Goal: Obtain resource: Download file/media

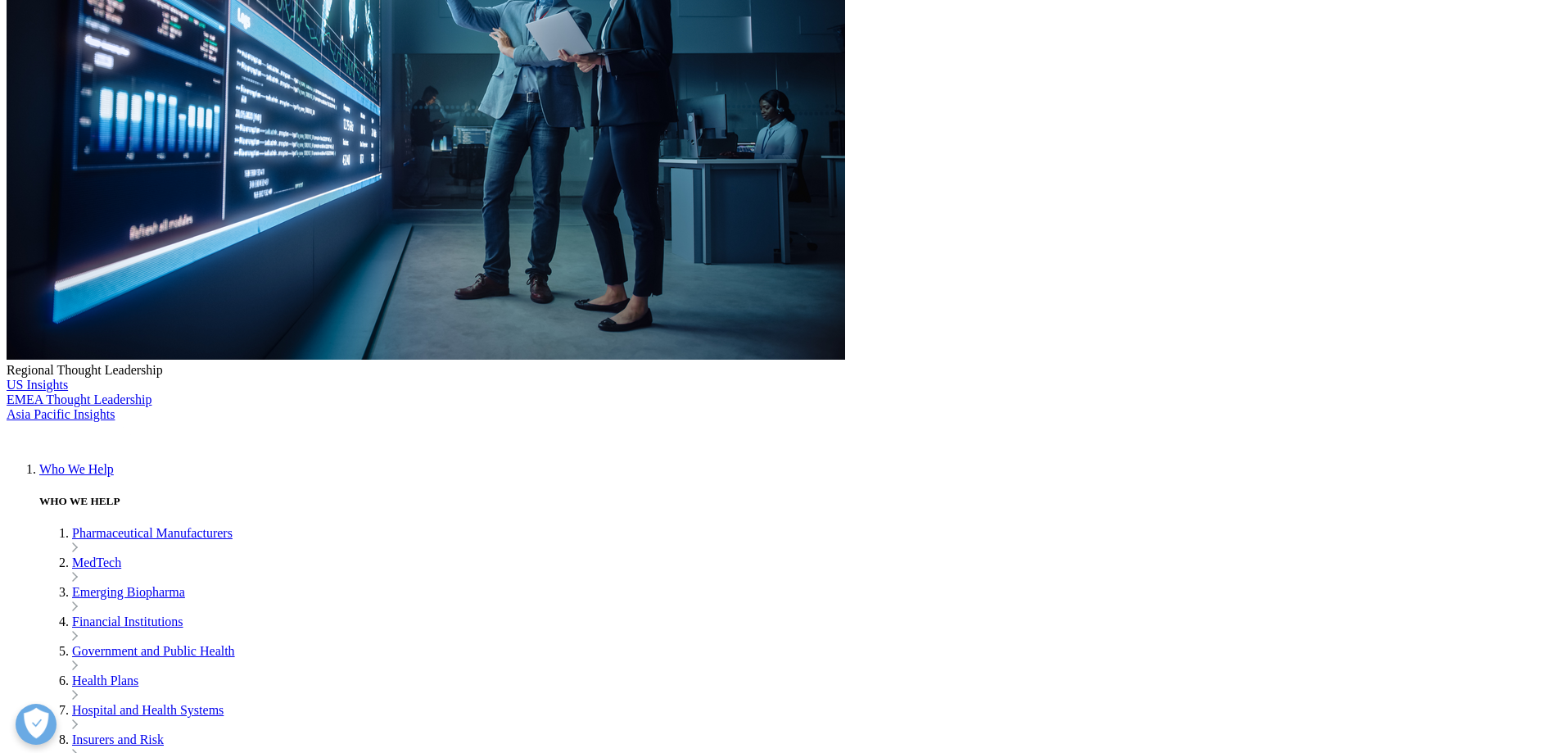
scroll to position [179, 967]
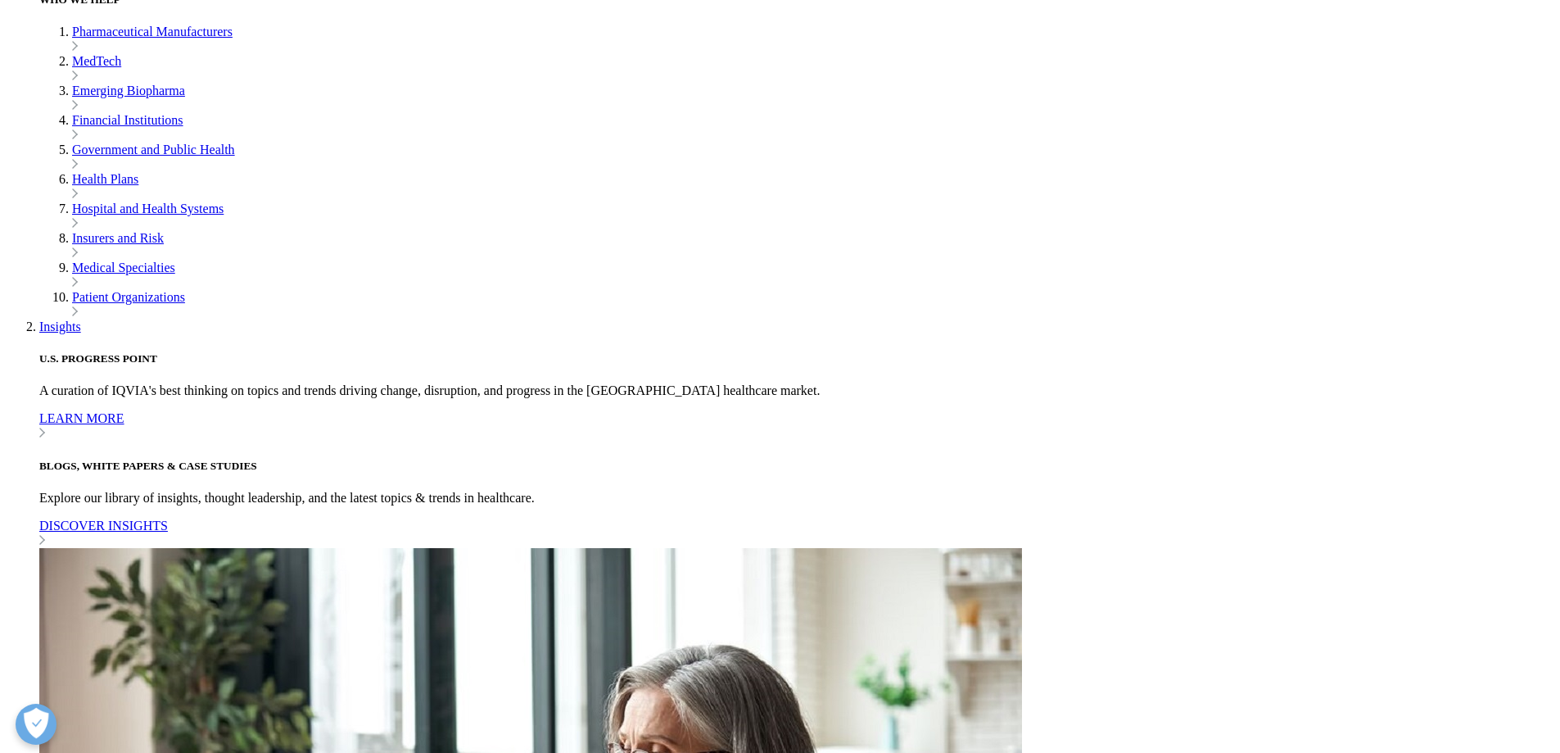
scroll to position [669, 0]
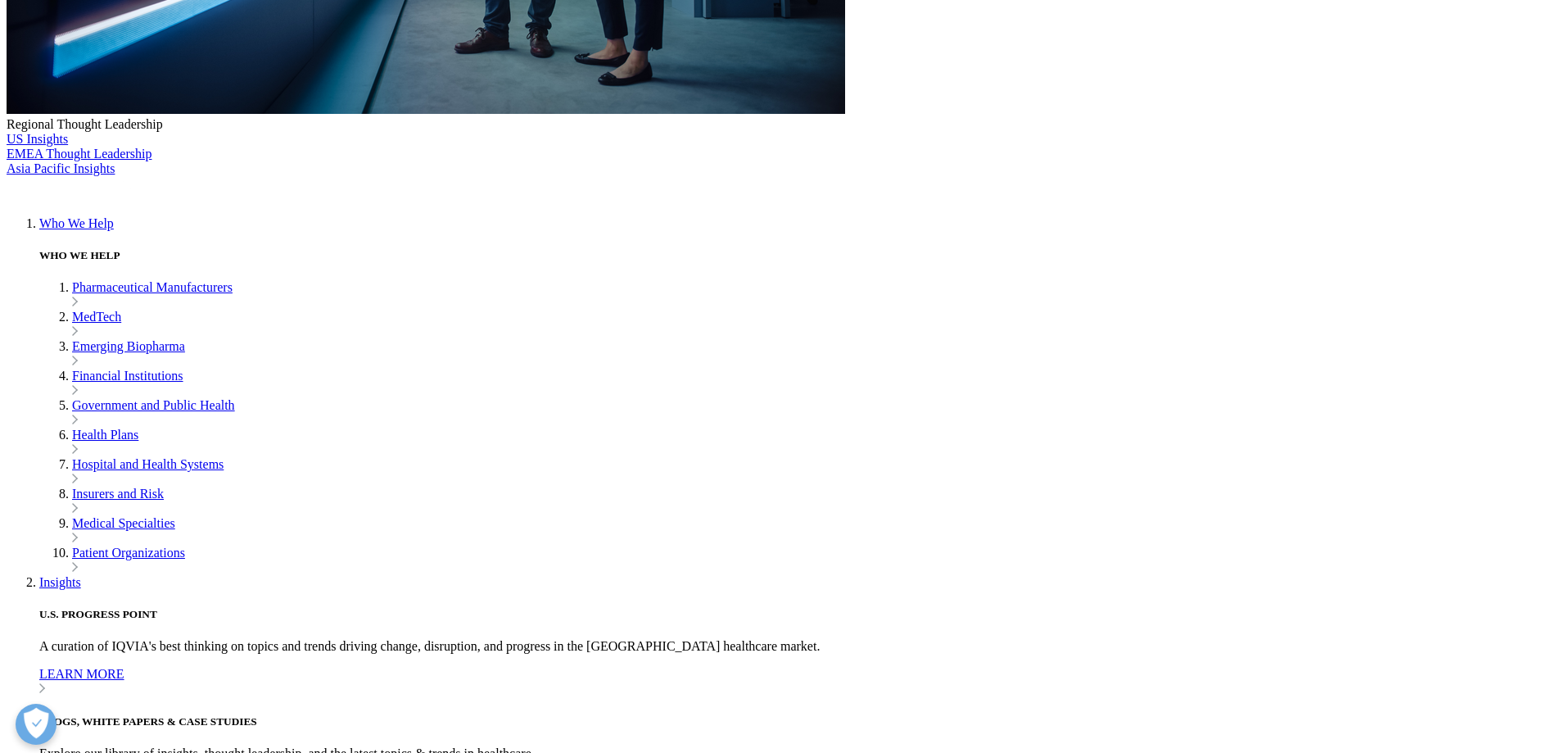
type input "[PERSON_NAME]"
type input "Wetherill"
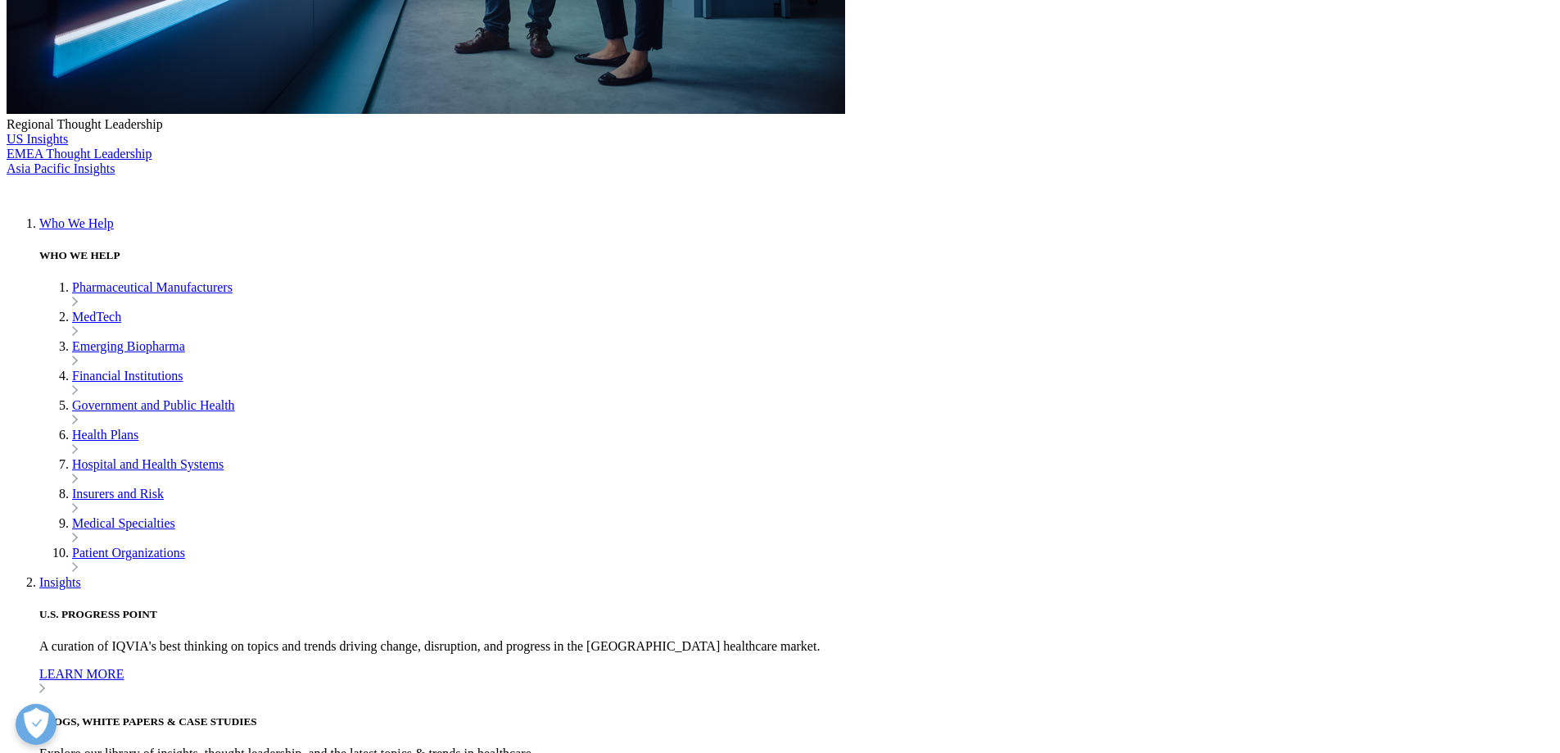
paste input "[EMAIL_ADDRESS][DOMAIN_NAME]"
type input "[EMAIL_ADDRESS][DOMAIN_NAME]"
type input "Editor"
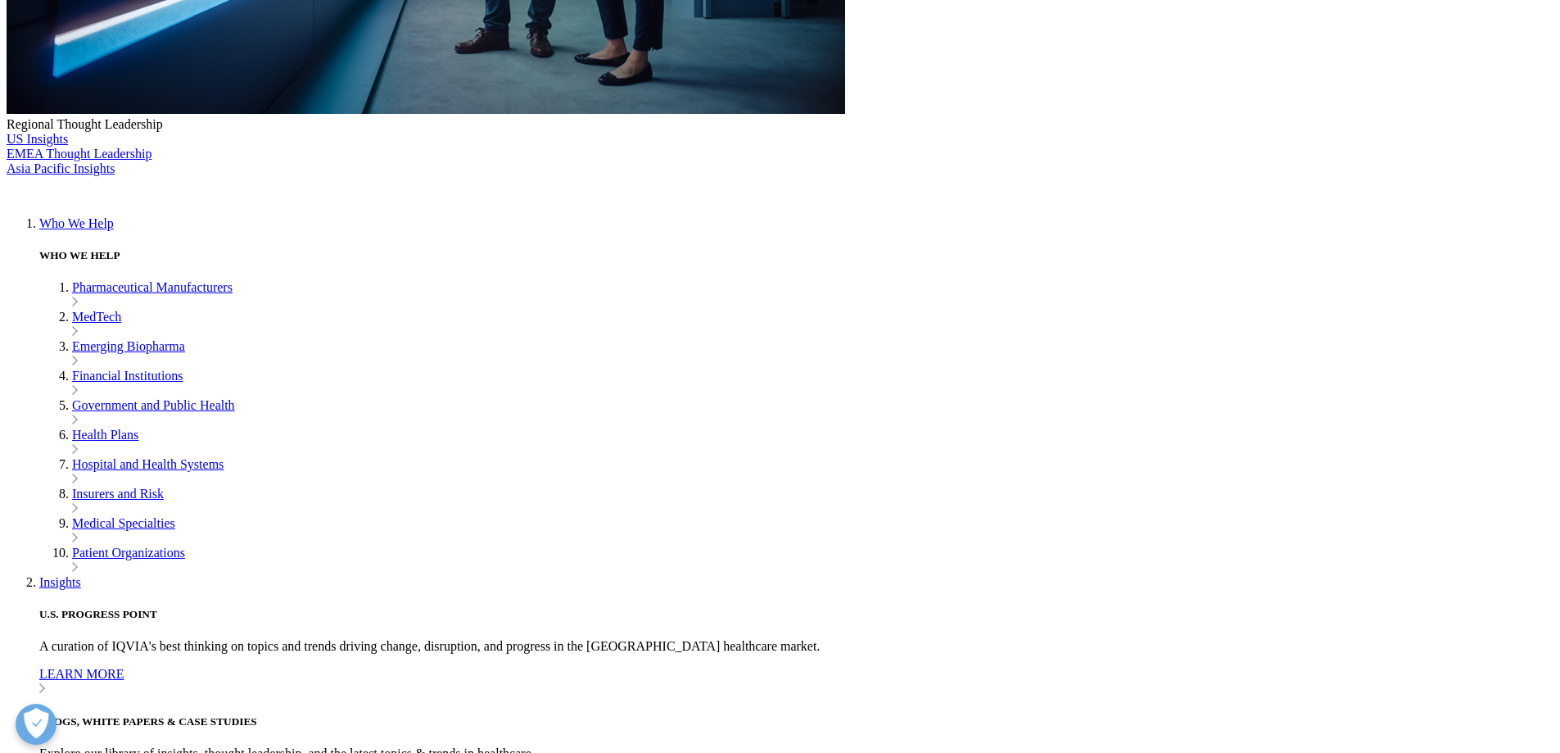
type input "Keybridge Communications"
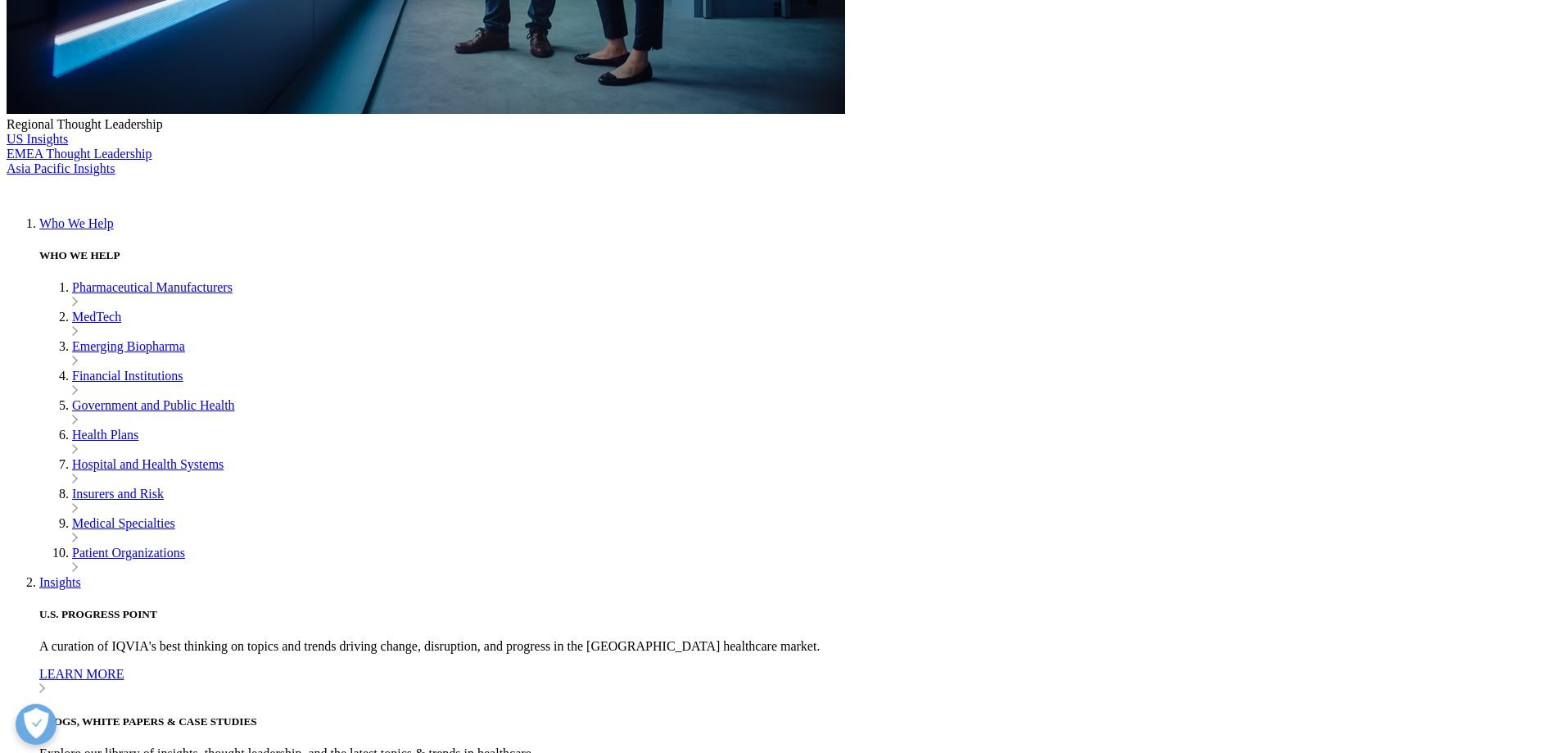
select select "[GEOGRAPHIC_DATA]"
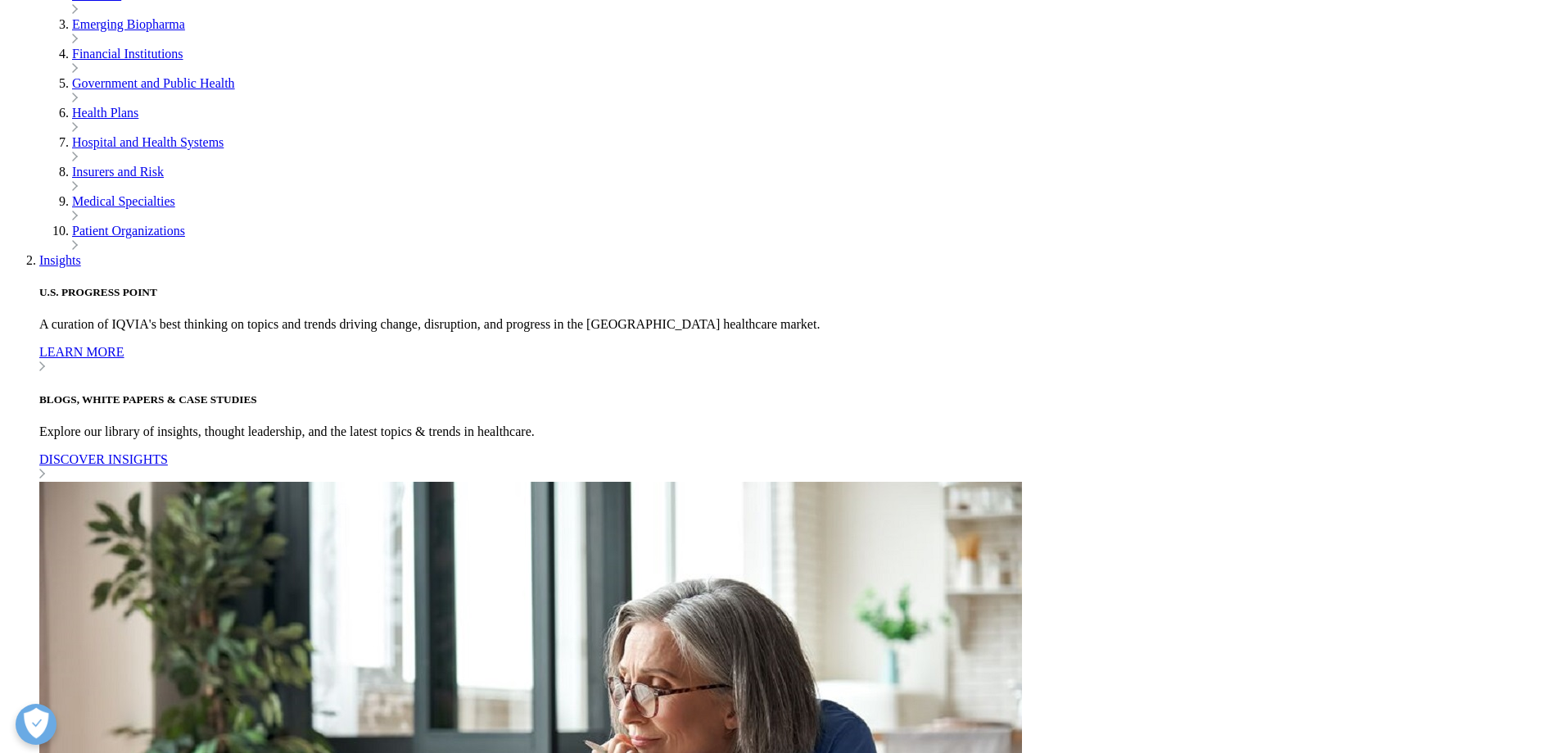
scroll to position [997, 0]
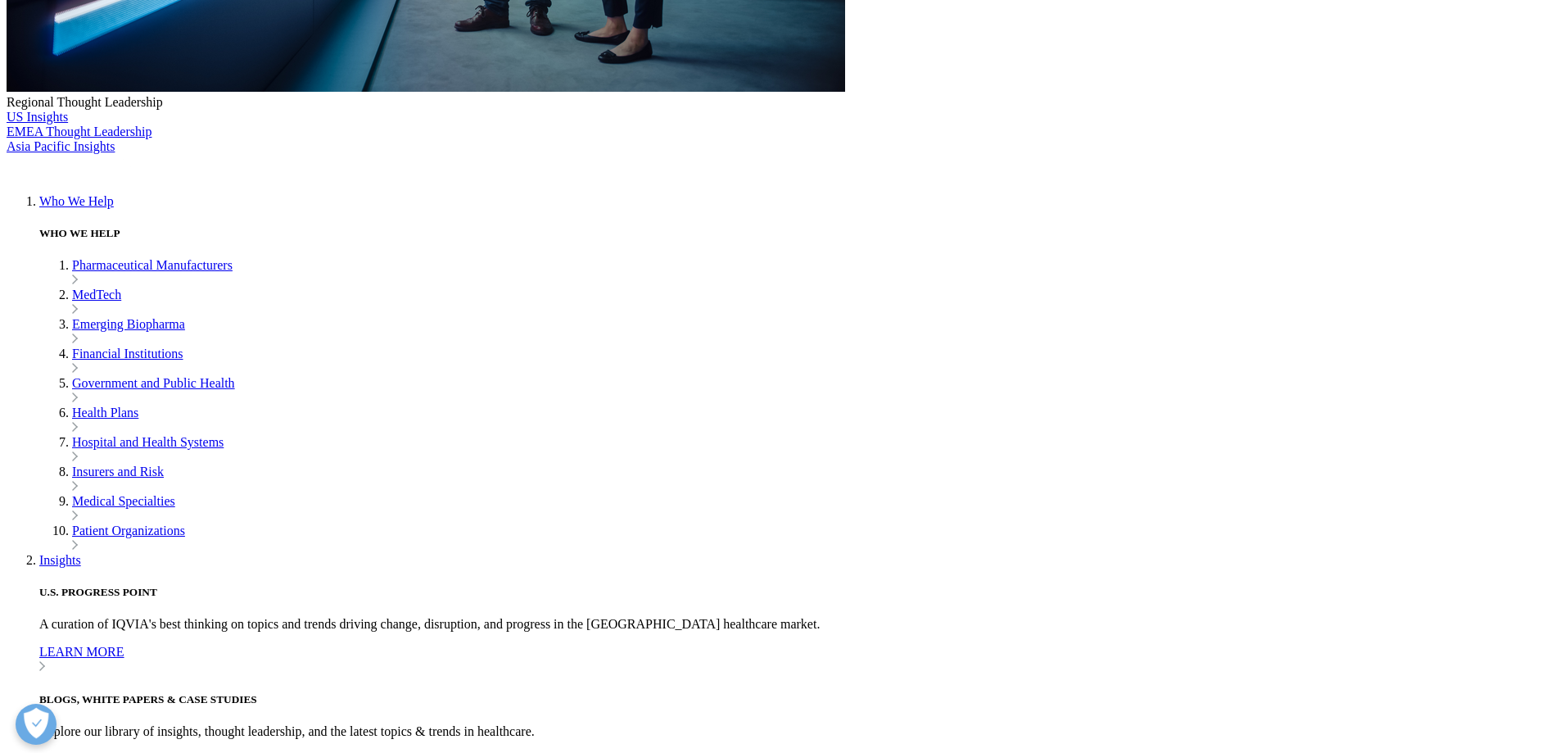
scroll to position [545, 0]
